Goal: Transaction & Acquisition: Purchase product/service

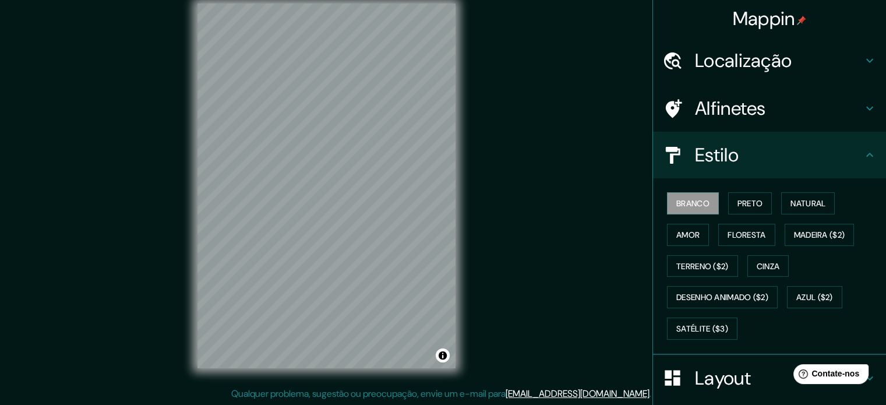
scroll to position [138, 0]
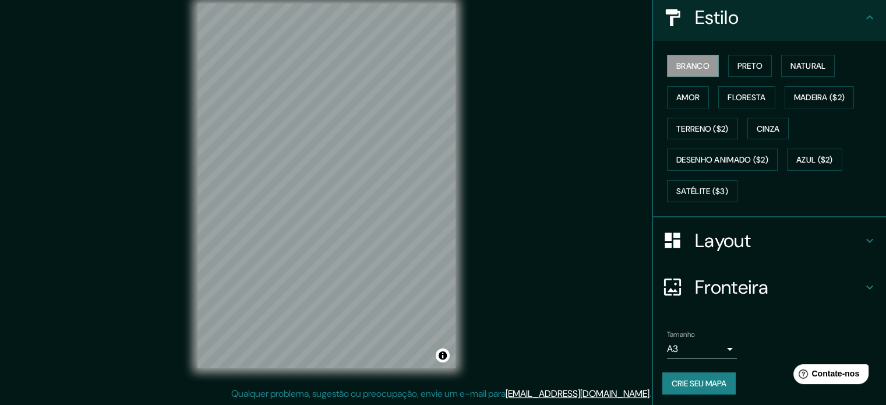
click at [716, 231] on font "Layout" at bounding box center [723, 240] width 56 height 24
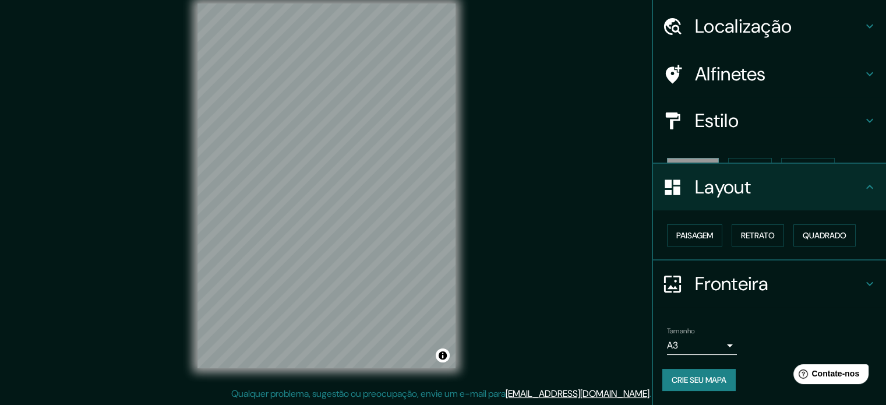
scroll to position [14, 0]
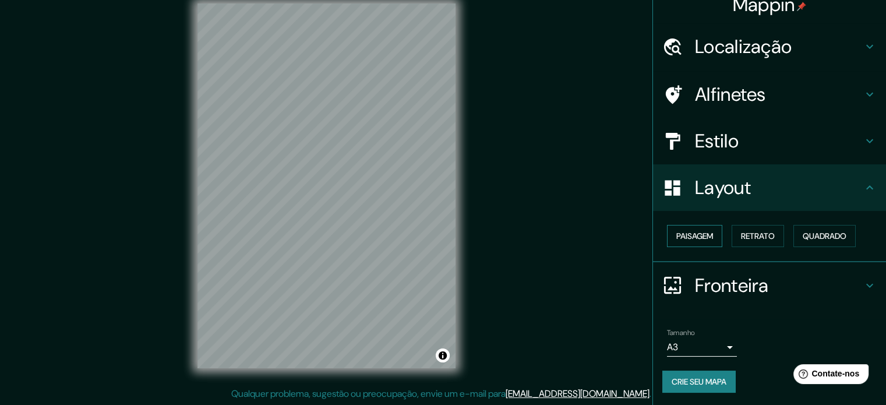
click at [709, 233] on button "Paisagem" at bounding box center [694, 236] width 55 height 22
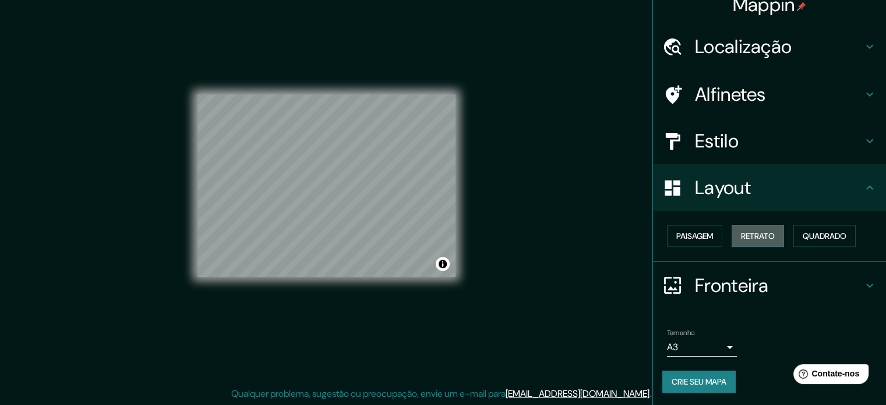
click at [741, 229] on font "Retrato" at bounding box center [758, 235] width 34 height 15
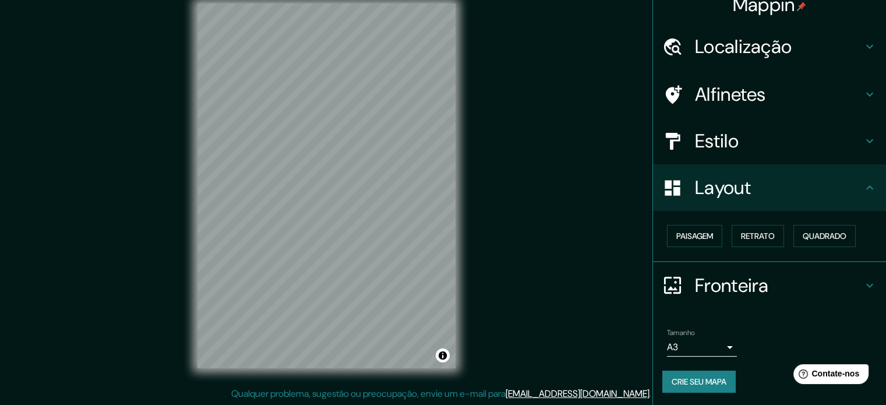
click at [755, 147] on h4 "Estilo" at bounding box center [779, 140] width 168 height 23
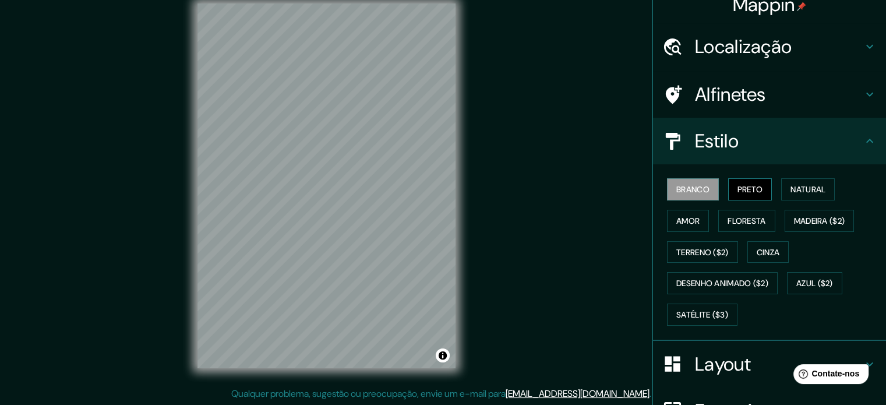
click at [744, 185] on font "Preto" at bounding box center [751, 189] width 26 height 10
click at [705, 309] on font "Satélite ($3)" at bounding box center [703, 314] width 52 height 10
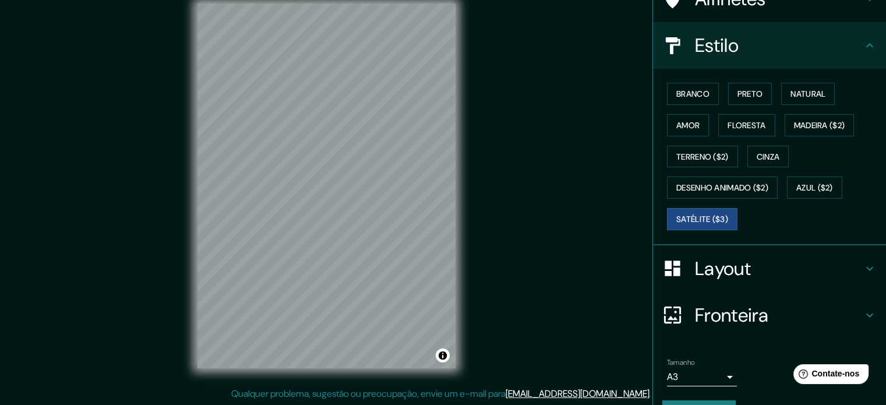
scroll to position [131, 0]
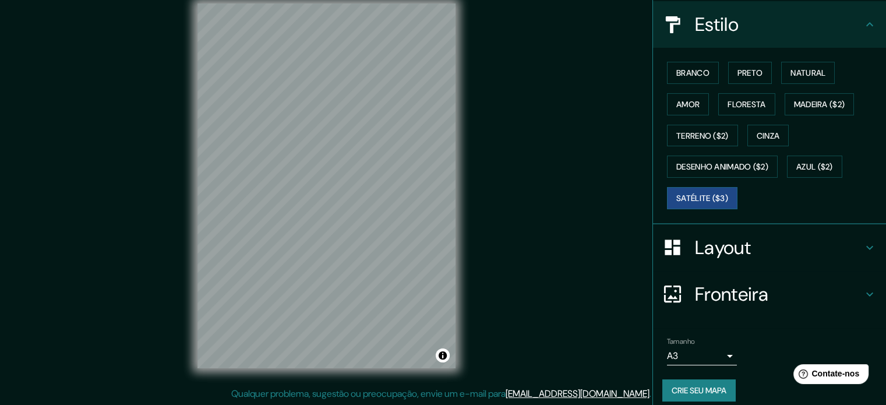
click at [772, 239] on h4 "Layout" at bounding box center [779, 247] width 168 height 23
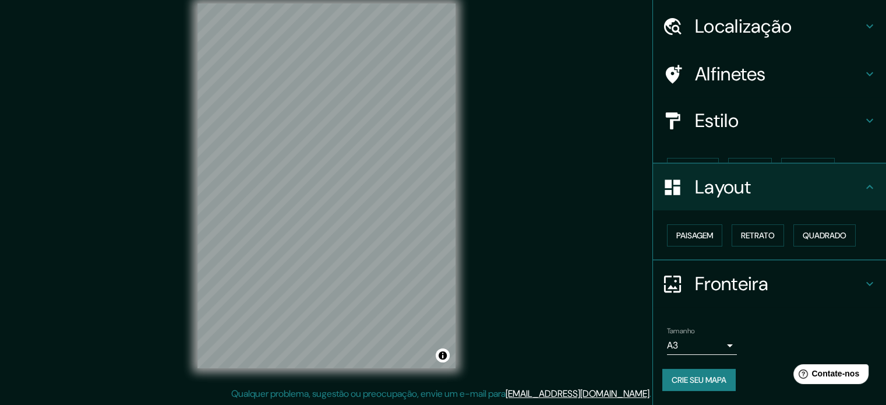
scroll to position [14, 0]
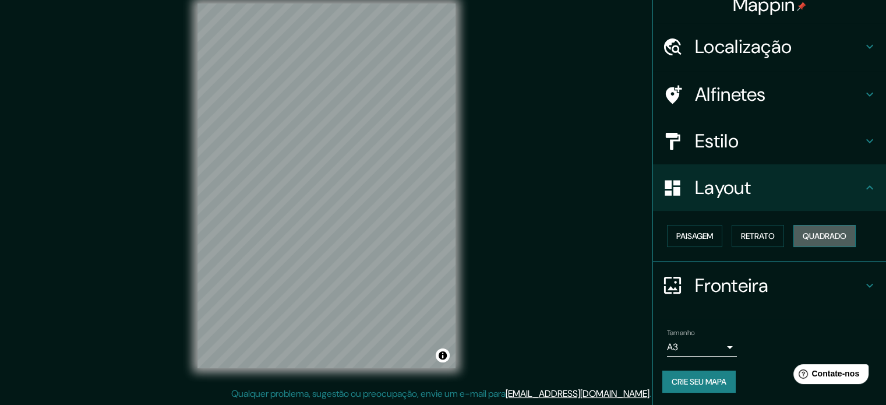
click at [808, 244] on button "Quadrado" at bounding box center [825, 236] width 62 height 22
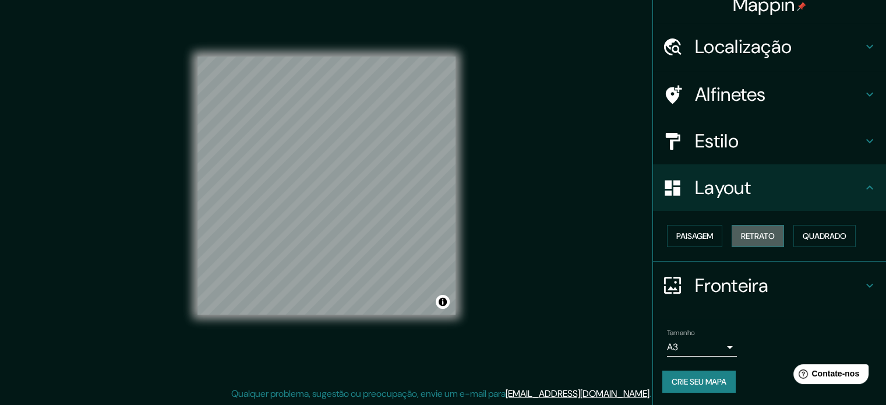
click at [763, 239] on font "Retrato" at bounding box center [758, 236] width 34 height 10
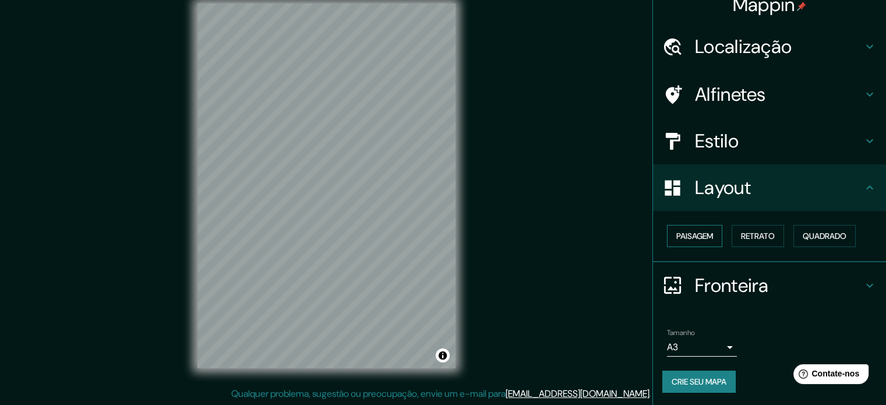
click at [697, 243] on button "Paisagem" at bounding box center [694, 236] width 55 height 22
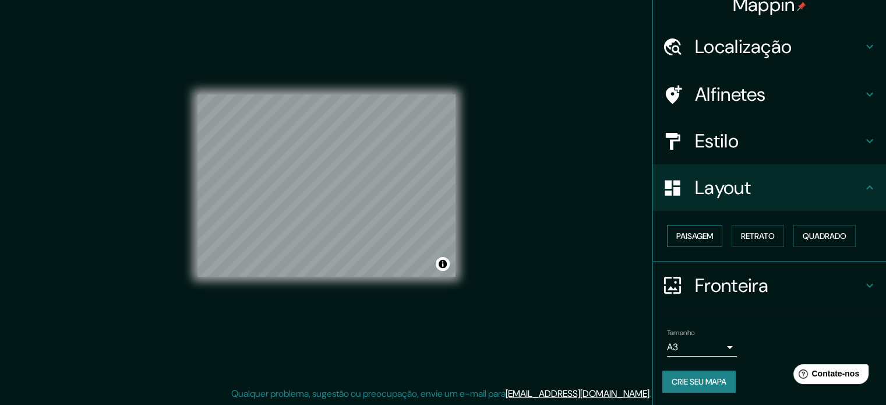
click at [712, 235] on button "Paisagem" at bounding box center [694, 236] width 55 height 22
click at [706, 236] on font "Paisagem" at bounding box center [695, 236] width 37 height 10
click at [766, 231] on font "Retrato" at bounding box center [758, 236] width 34 height 10
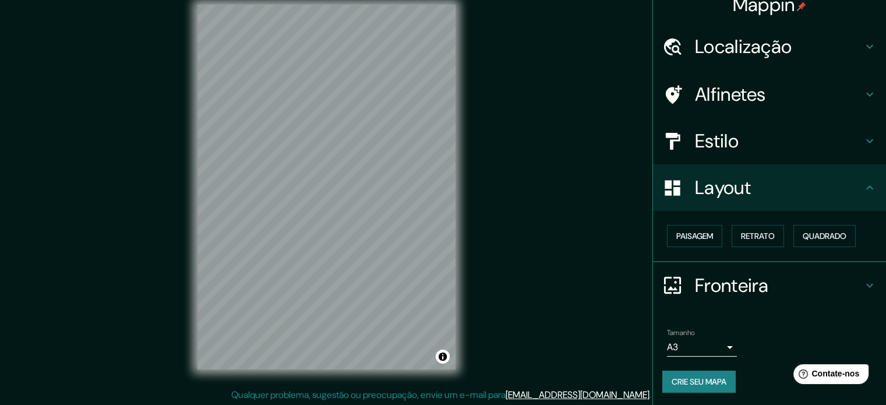
scroll to position [15, 0]
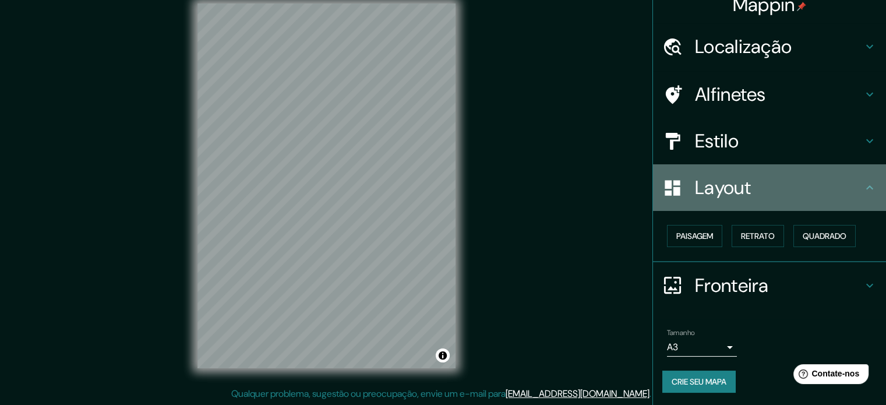
click at [727, 198] on font "Layout" at bounding box center [723, 187] width 56 height 24
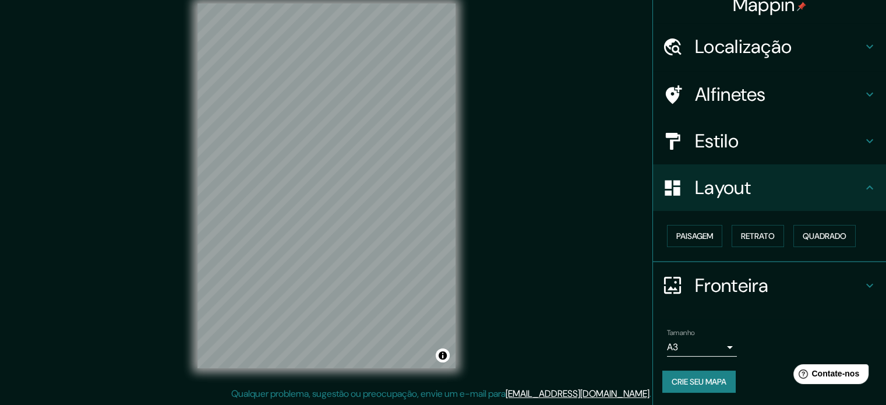
click at [726, 273] on font "Fronteira" at bounding box center [732, 285] width 74 height 24
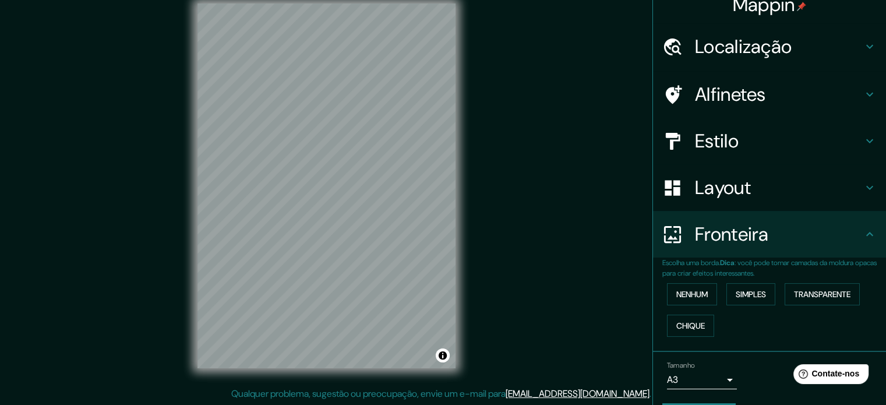
click at [726, 272] on font ": você pode tornar camadas da moldura opacas para criar efeitos interessantes." at bounding box center [770, 268] width 214 height 20
click at [720, 241] on font "Fronteira" at bounding box center [732, 234] width 74 height 24
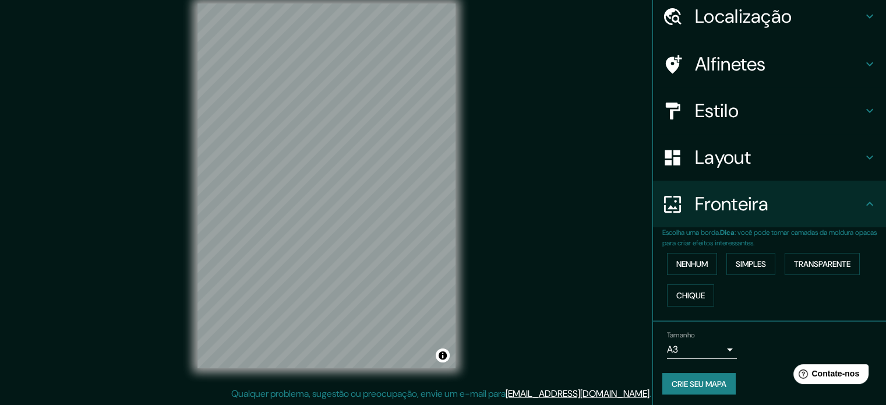
scroll to position [47, 0]
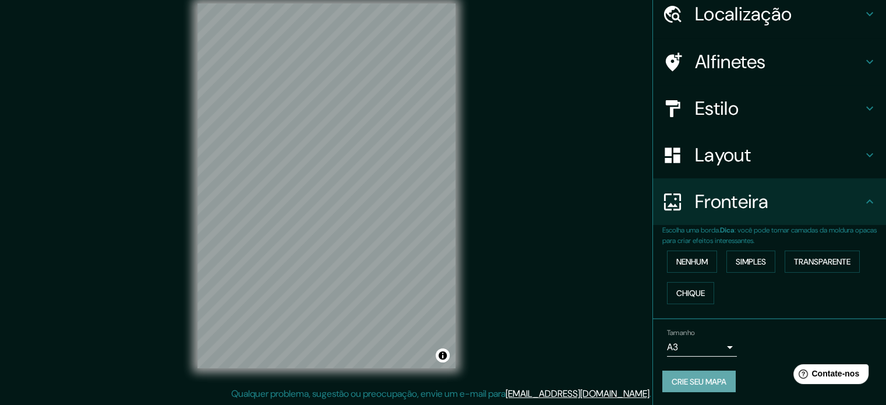
click at [709, 379] on font "Crie seu mapa" at bounding box center [699, 381] width 55 height 10
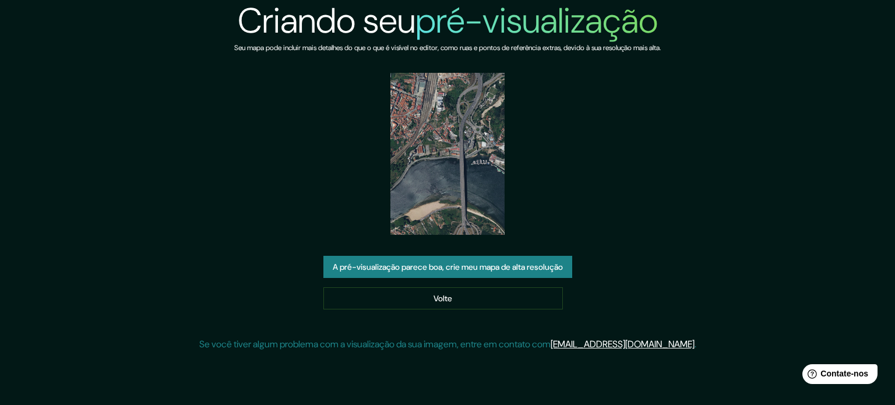
click at [494, 270] on font "A pré-visualização parece boa, crie meu mapa de alta resolução" at bounding box center [448, 267] width 230 height 10
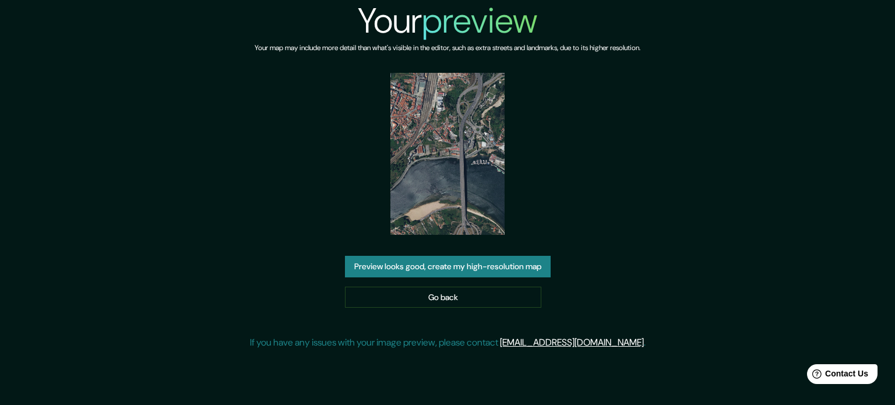
click at [460, 223] on img at bounding box center [447, 154] width 115 height 162
click at [459, 234] on img at bounding box center [447, 154] width 115 height 162
